Goal: Navigation & Orientation: Understand site structure

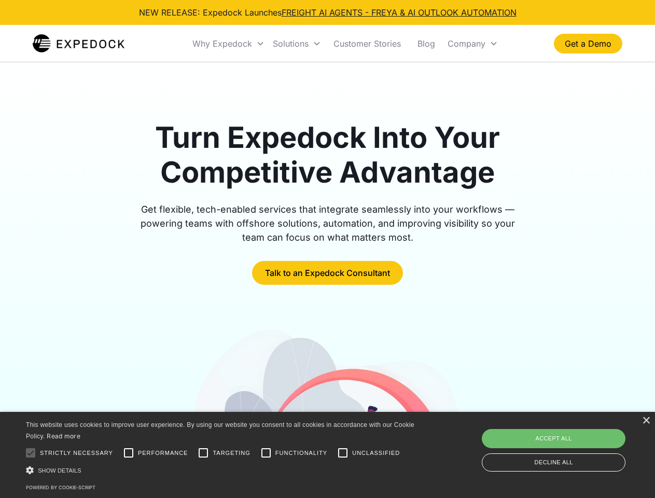
click at [229, 44] on div "Why Expedock" at bounding box center [222, 43] width 60 height 10
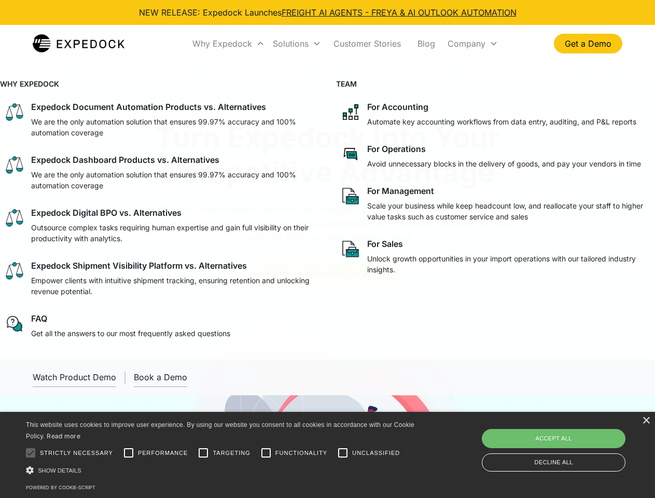
click at [296, 44] on div "Solutions" at bounding box center [291, 43] width 36 height 10
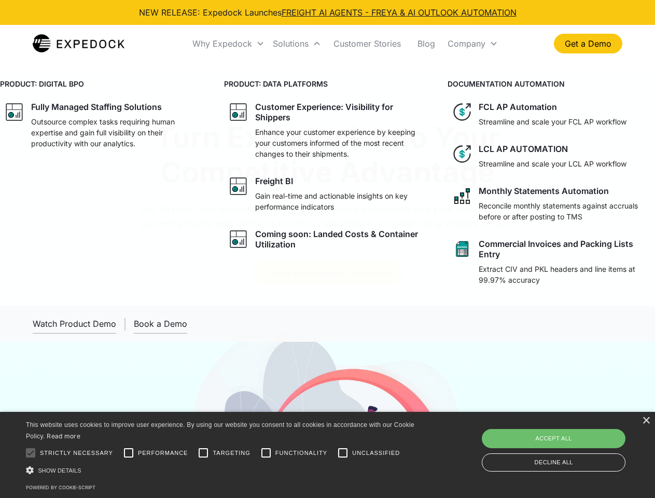
click at [472, 44] on div "Company" at bounding box center [466, 43] width 38 height 10
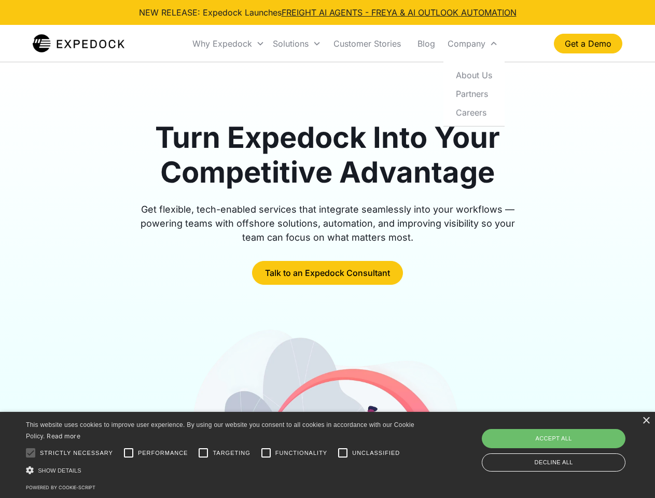
click at [31, 452] on div at bounding box center [30, 452] width 21 height 21
click at [129, 452] on input "Performance" at bounding box center [128, 452] width 21 height 21
checkbox input "true"
click at [203, 452] on input "Targeting" at bounding box center [203, 452] width 21 height 21
checkbox input "true"
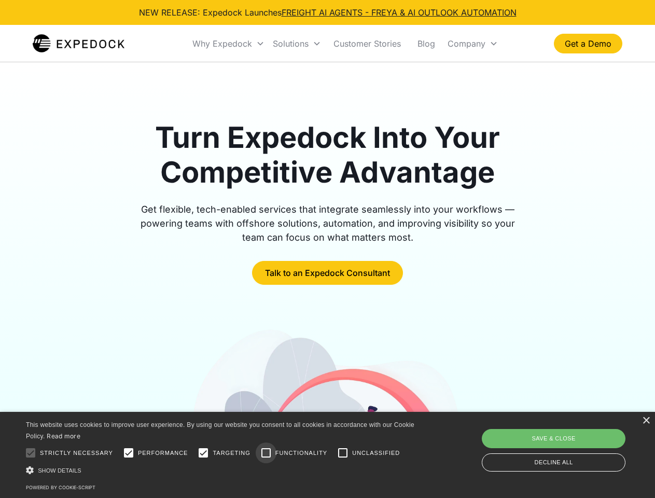
click at [266, 452] on input "Functionality" at bounding box center [266, 452] width 21 height 21
checkbox input "true"
click at [343, 452] on input "Unclassified" at bounding box center [342, 452] width 21 height 21
checkbox input "true"
click at [222, 470] on div "Show details Hide details" at bounding box center [222, 469] width 392 height 11
